Goal: Transaction & Acquisition: Purchase product/service

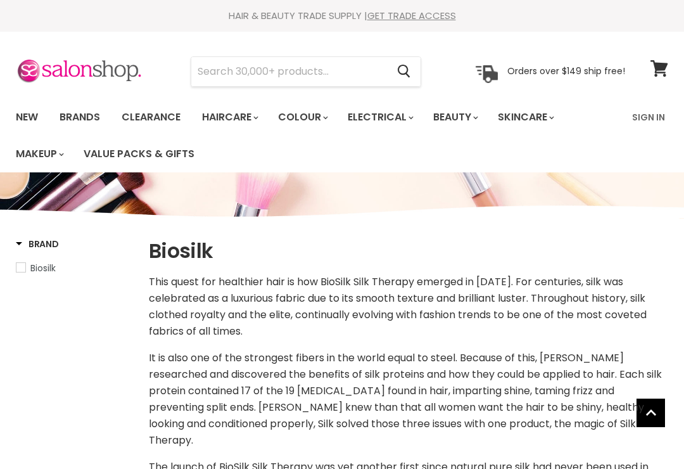
select select "manual"
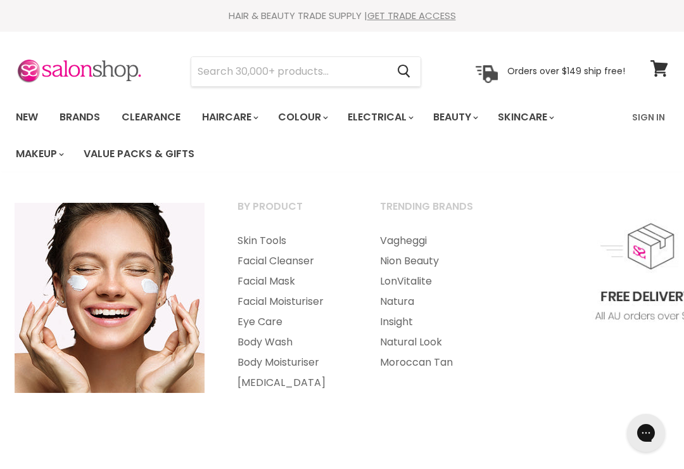
click at [267, 323] on link "Eye Care" at bounding box center [292, 322] width 140 height 20
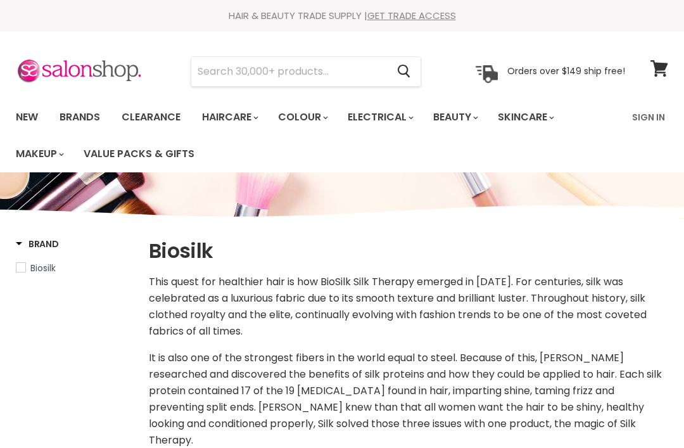
select select "manual"
